Goal: Transaction & Acquisition: Purchase product/service

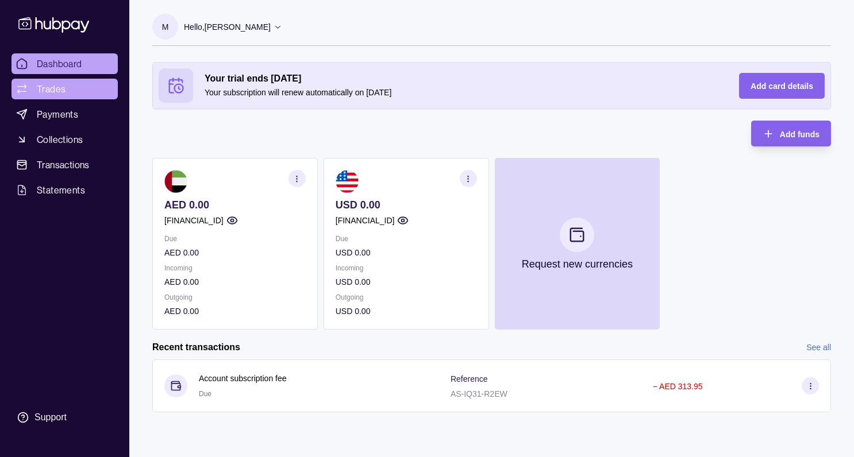
click at [64, 91] on span "Trades" at bounding box center [51, 89] width 29 height 14
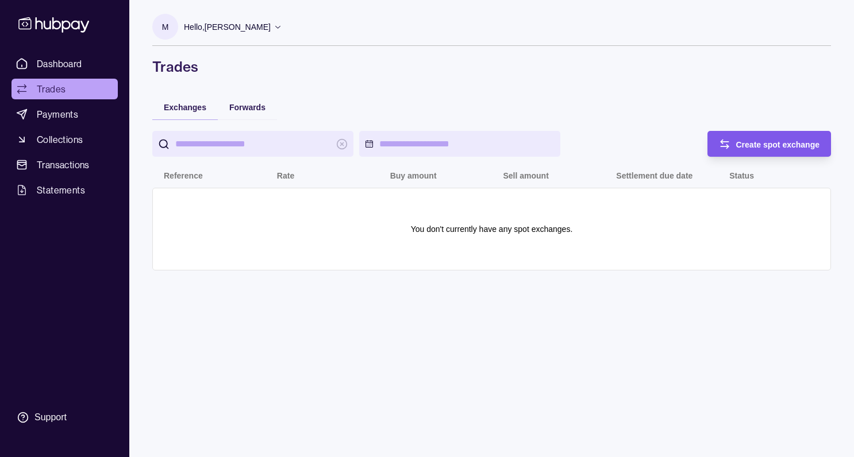
click at [764, 142] on span "Create spot exchange" at bounding box center [778, 144] width 84 height 9
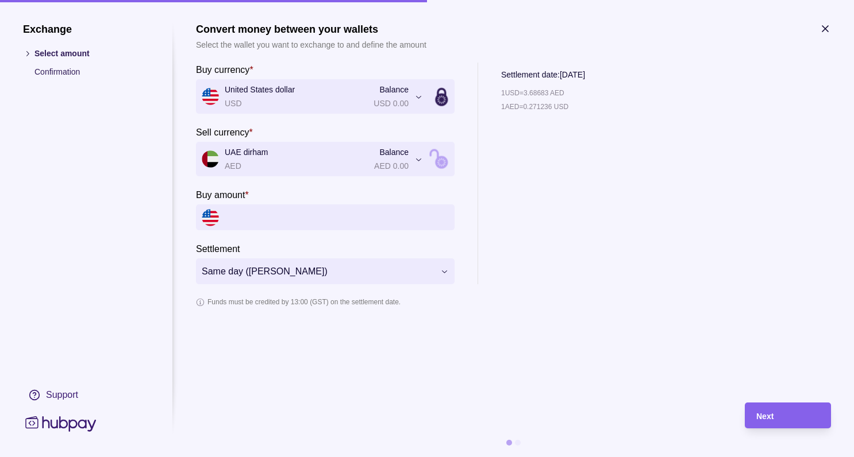
click at [262, 216] on input "Buy amount *" at bounding box center [337, 218] width 224 height 26
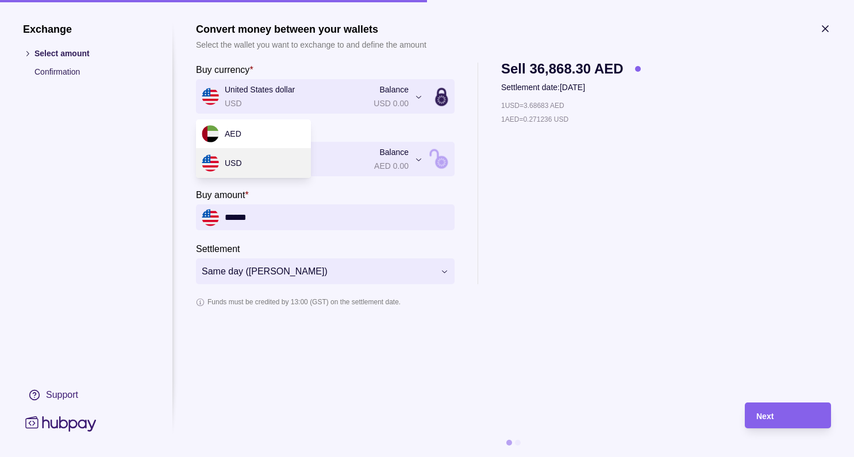
type input "*********"
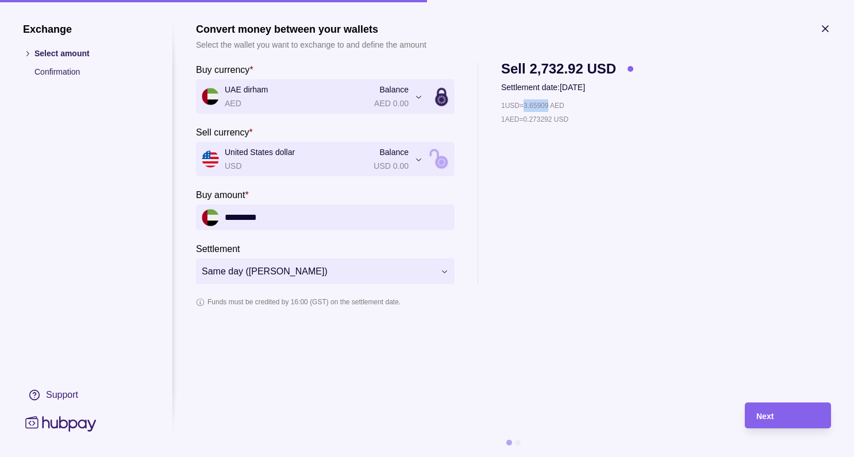
drag, startPoint x: 529, startPoint y: 105, endPoint x: 554, endPoint y: 104, distance: 24.7
click at [554, 104] on p "1 USD = 3.65909 AED" at bounding box center [532, 105] width 63 height 13
drag, startPoint x: 529, startPoint y: 120, endPoint x: 556, endPoint y: 118, distance: 27.6
click at [556, 118] on p "1 AED = 0.273292 USD" at bounding box center [534, 119] width 67 height 13
copy p "0.273292"
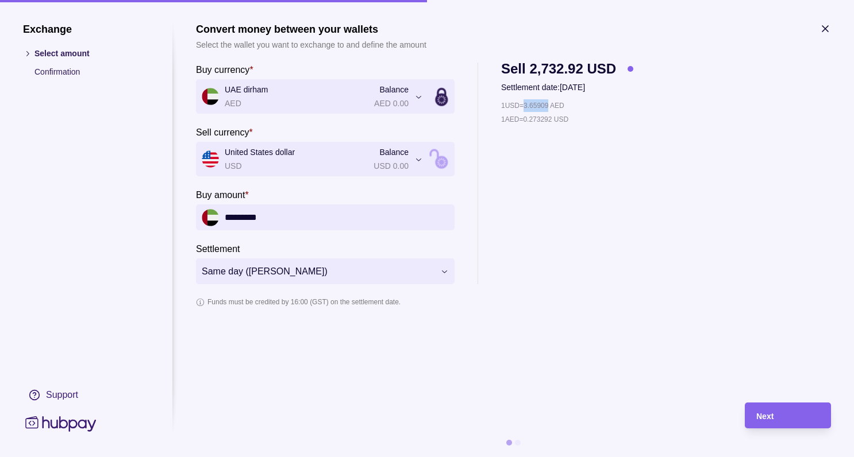
drag, startPoint x: 529, startPoint y: 103, endPoint x: 553, endPoint y: 102, distance: 24.7
click at [553, 102] on p "1 USD = 3.65909 AED" at bounding box center [532, 105] width 63 height 13
copy p "3.65909"
